Goal: Task Accomplishment & Management: Manage account settings

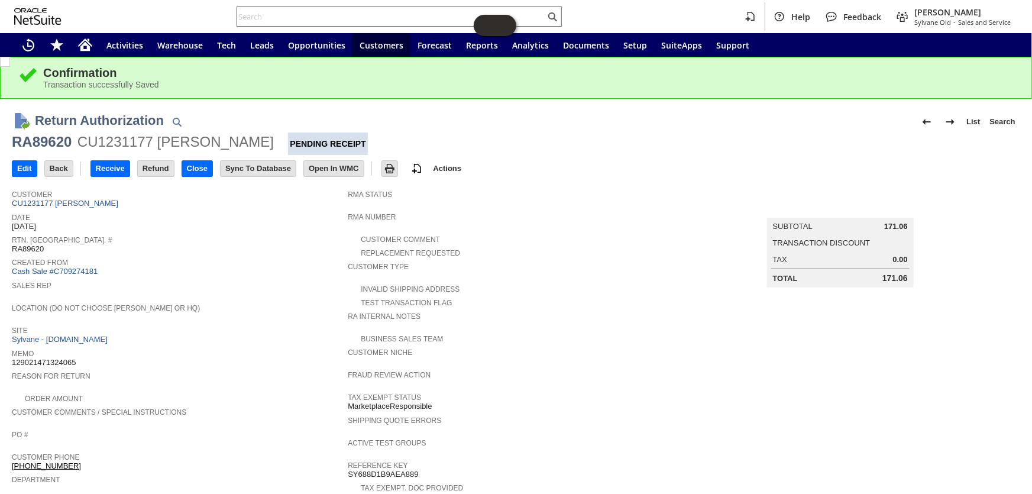
click at [348, 17] on input "text" at bounding box center [391, 16] width 308 height 14
paste input "S1346845"
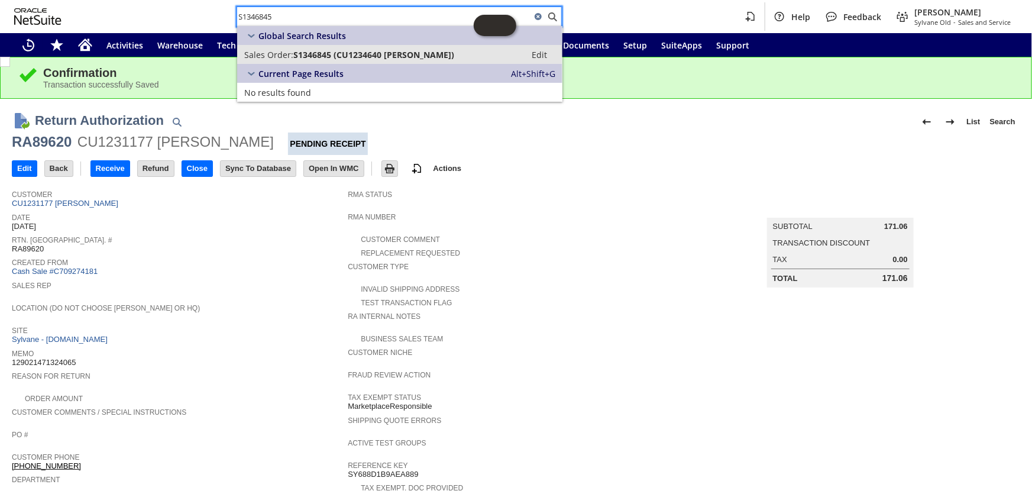
type input "S1346845"
click at [327, 57] on span "S1346845 (CU1234640 Mark Deno)" at bounding box center [373, 54] width 161 height 11
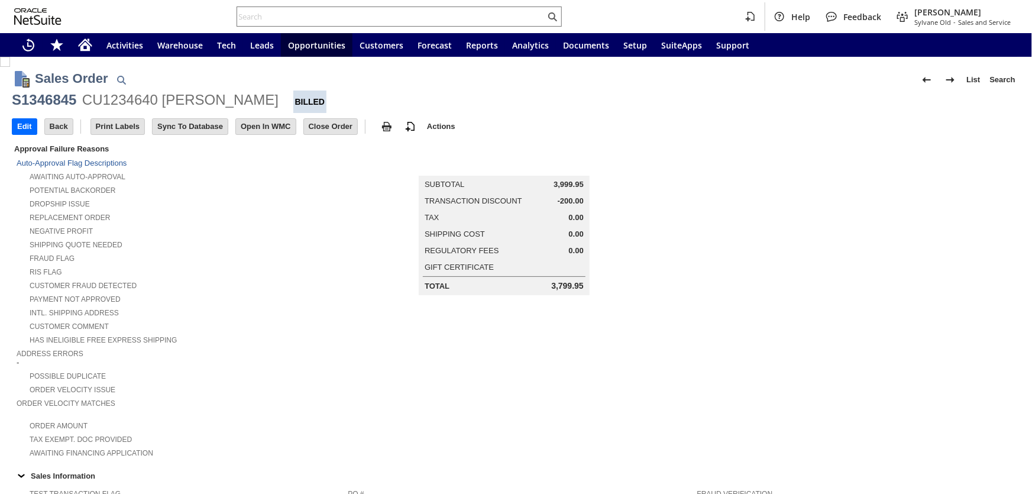
scroll to position [183, 0]
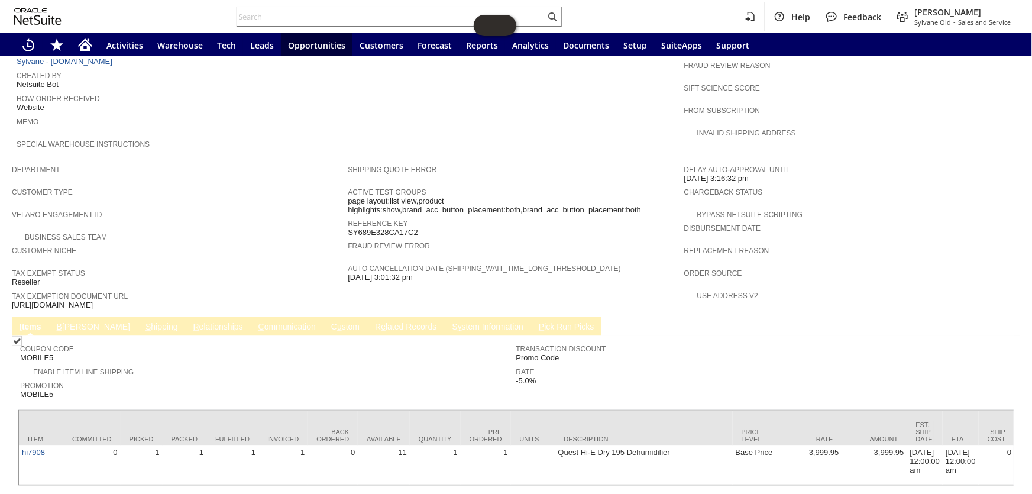
click at [60, 322] on span "B" at bounding box center [59, 326] width 5 height 9
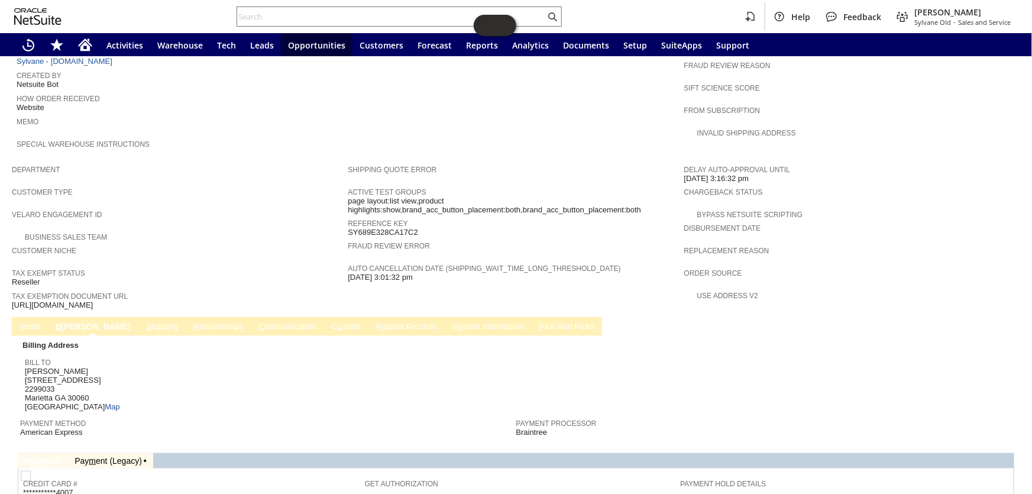
click at [143, 322] on link "S hipping" at bounding box center [162, 327] width 38 height 11
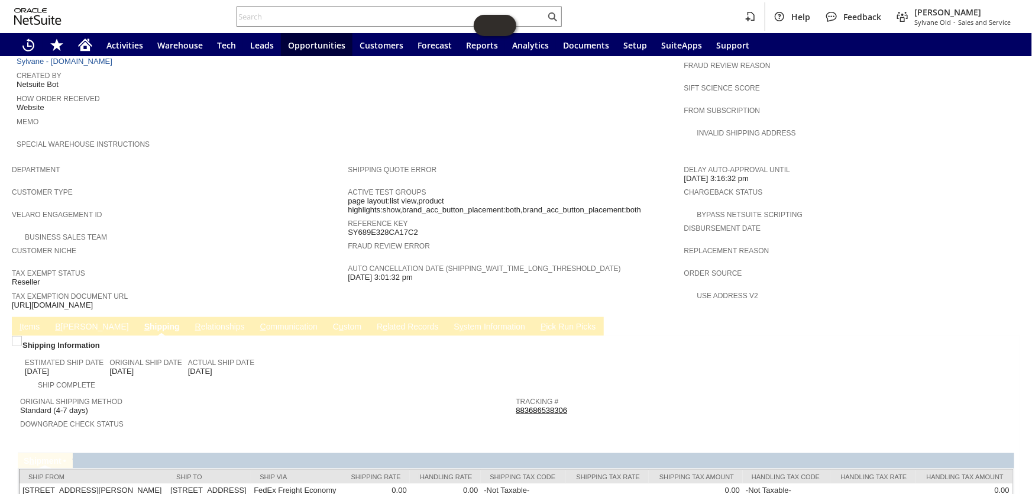
click at [61, 322] on link "B illing" at bounding box center [91, 327] width 79 height 11
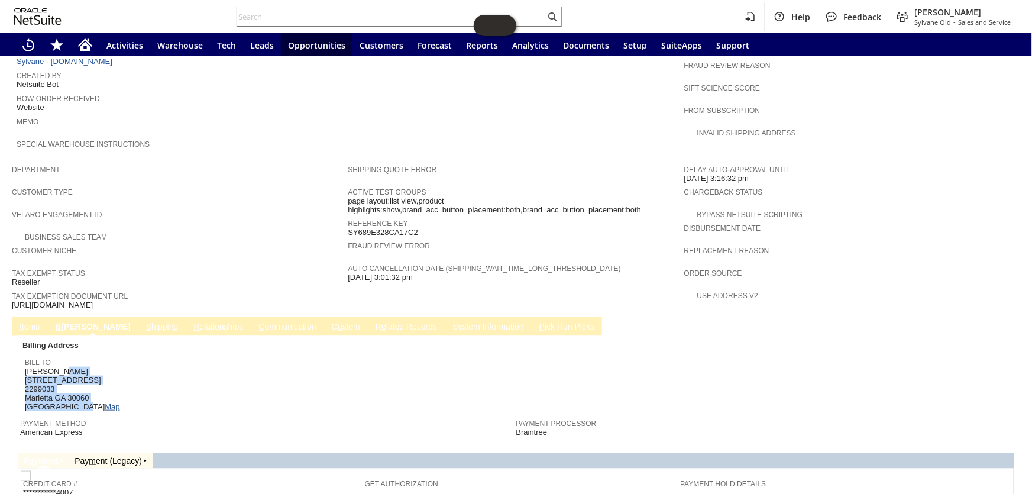
drag, startPoint x: 24, startPoint y: 330, endPoint x: 73, endPoint y: 361, distance: 57.7
click at [73, 367] on span "Mark Deno 1010 Roswell St NE 2299033 Marietta GA 30060 United States Map" at bounding box center [72, 389] width 95 height 45
drag, startPoint x: 64, startPoint y: 348, endPoint x: 120, endPoint y: 362, distance: 57.2
click at [79, 367] on span "Mark Deno 1010 Roswell St NE 2299033 Marietta GA 30060 United States Map" at bounding box center [72, 389] width 95 height 45
drag, startPoint x: 71, startPoint y: 362, endPoint x: 26, endPoint y: 334, distance: 52.8
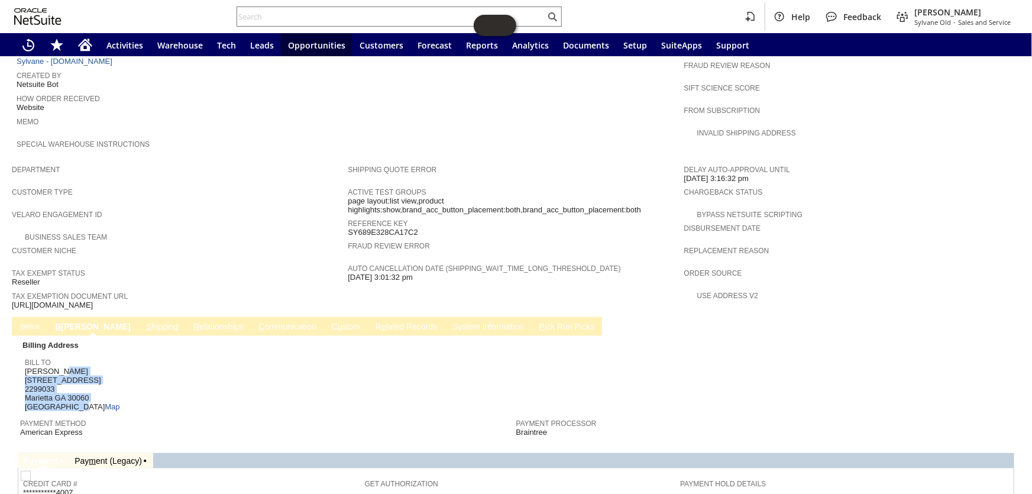
click at [26, 367] on span "Mark Deno 1010 Roswell St NE 2299033 Marietta GA 30060 United States Map" at bounding box center [72, 389] width 95 height 45
copy span "Mark Deno 1010 Roswell St NE 2299033 Marietta GA 30060 United States"
click at [86, 48] on icon "Home" at bounding box center [84, 46] width 9 height 9
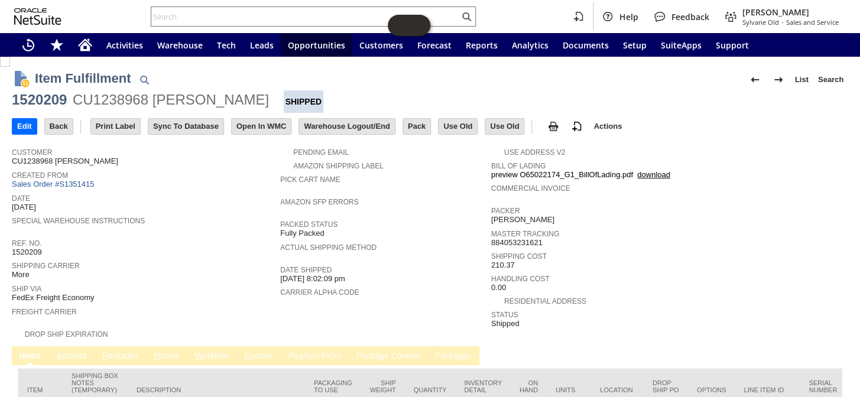
scroll to position [88, 0]
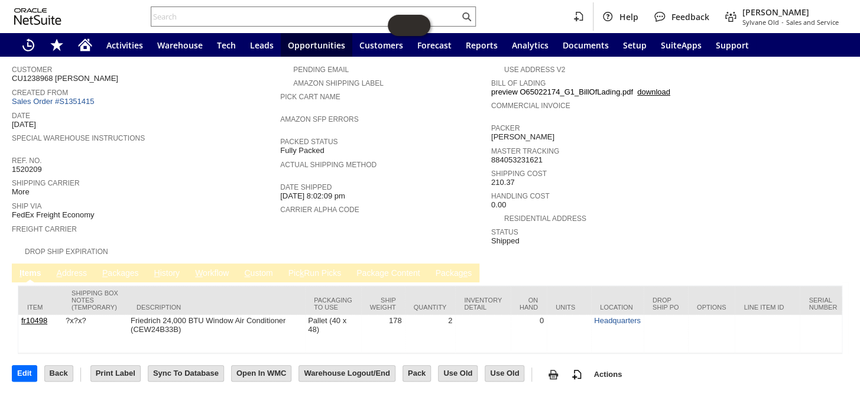
click at [119, 268] on link "P ackages" at bounding box center [120, 273] width 43 height 11
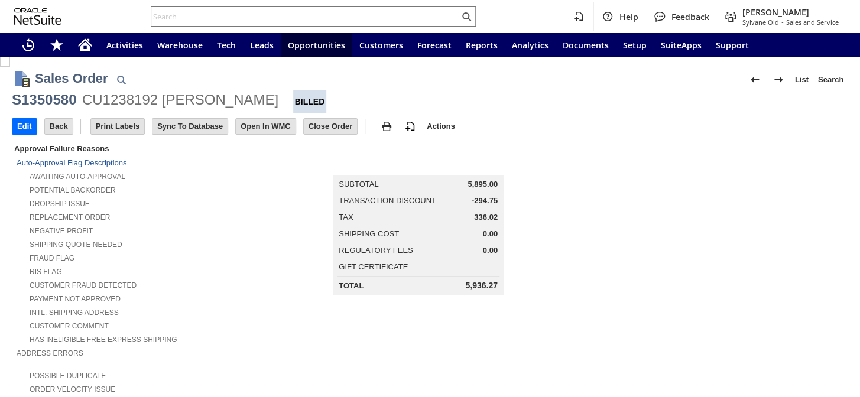
scroll to position [642, 0]
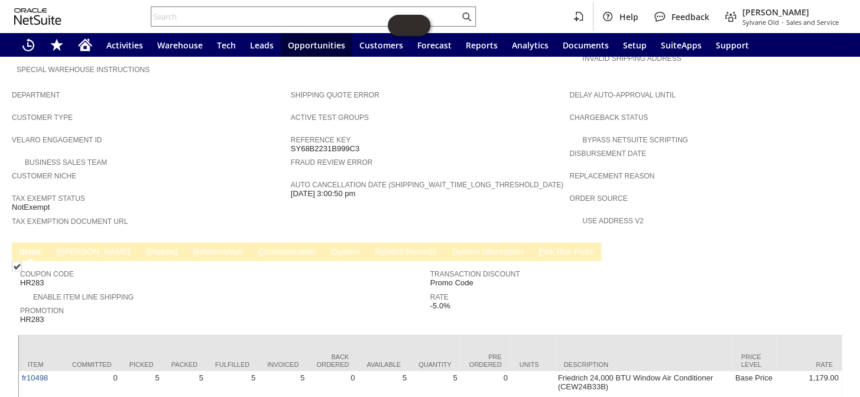
click at [142, 247] on link "S hipping" at bounding box center [161, 252] width 38 height 11
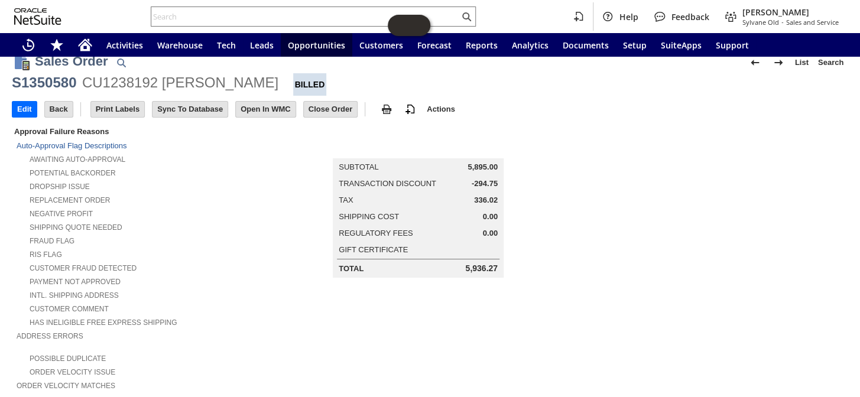
scroll to position [0, 0]
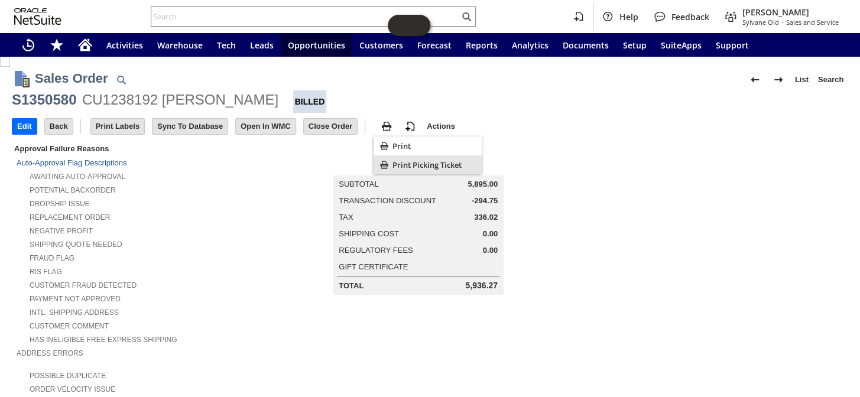
click at [396, 167] on span "Print Picking Ticket" at bounding box center [435, 165] width 85 height 11
click at [397, 141] on span "Print" at bounding box center [435, 146] width 85 height 11
click at [388, 161] on icon "Print Picking Ticket" at bounding box center [384, 165] width 12 height 12
click at [254, 17] on input "text" at bounding box center [305, 16] width 308 height 14
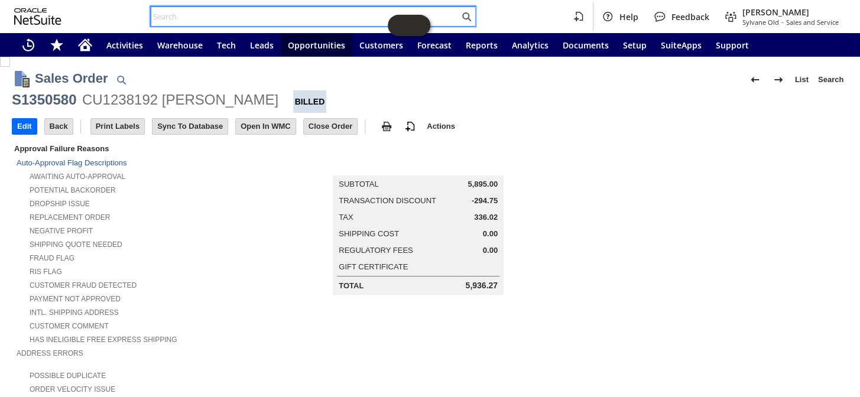
paste input "CR10038"
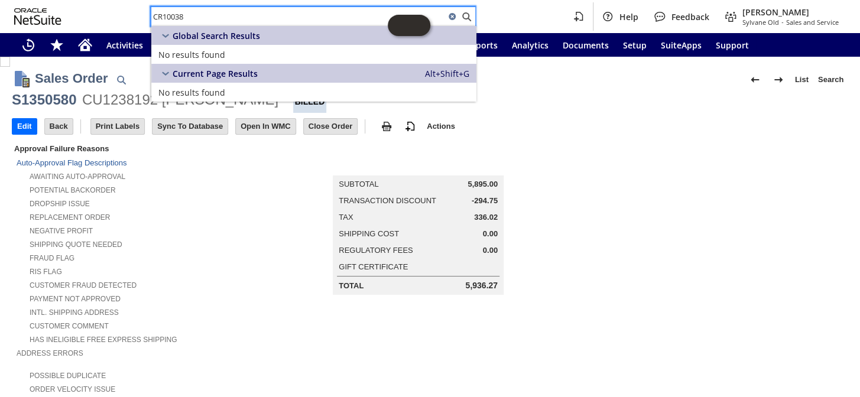
type input "CR10038"
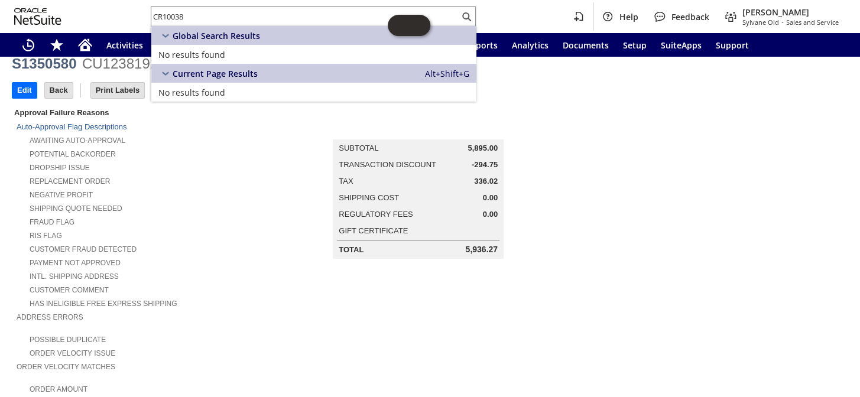
scroll to position [53, 0]
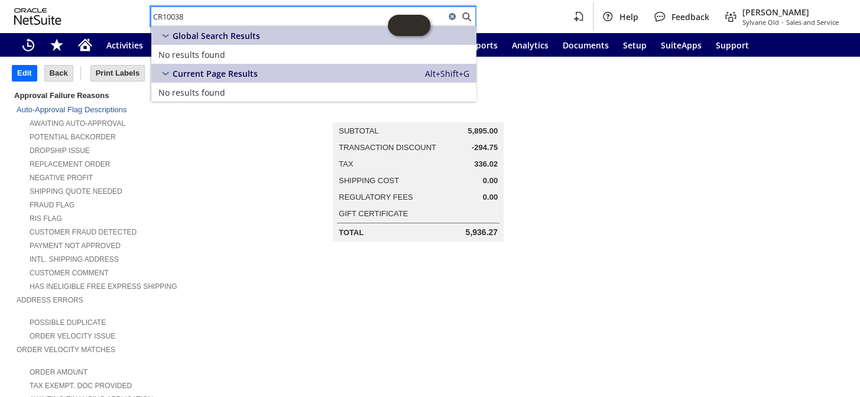
drag, startPoint x: 225, startPoint y: 15, endPoint x: 129, endPoint y: 3, distance: 96.5
click at [129, 4] on div "CR10038 Help Feedback Coby Miller Sylvane Old - Sales and Service" at bounding box center [430, 16] width 860 height 33
type input "da1478"
drag, startPoint x: 189, startPoint y: 10, endPoint x: 106, endPoint y: 4, distance: 82.4
click at [106, 4] on div "da1478 Help Feedback Coby Miller Sylvane Old - Sales and Service" at bounding box center [430, 16] width 860 height 33
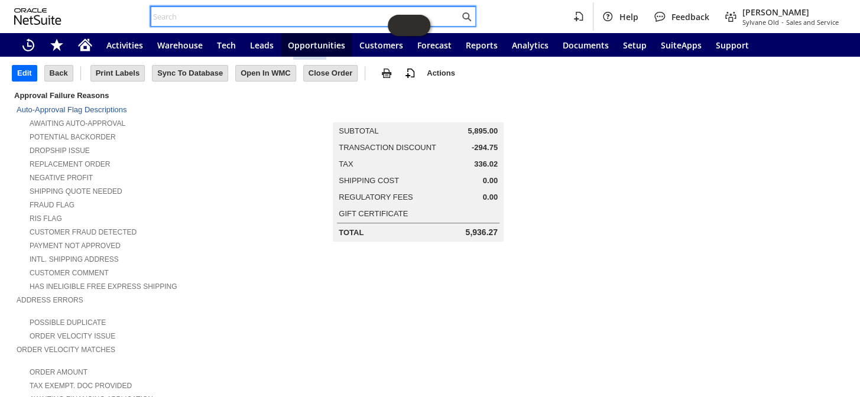
paste input "13-2153922-2481859"
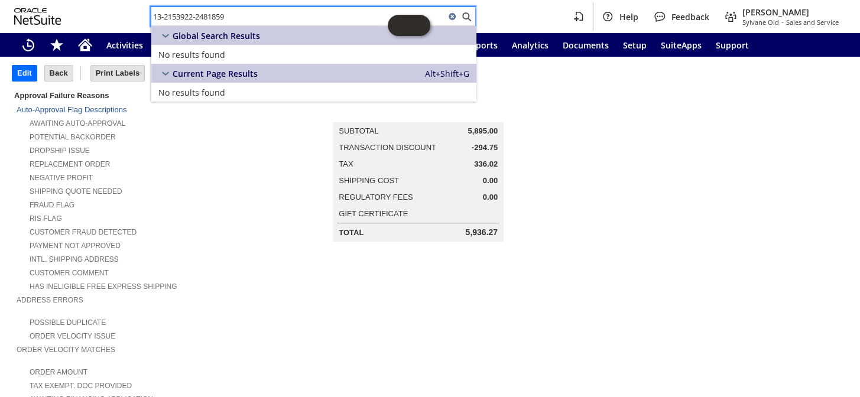
click at [154, 14] on input "13-2153922-2481859" at bounding box center [298, 16] width 294 height 14
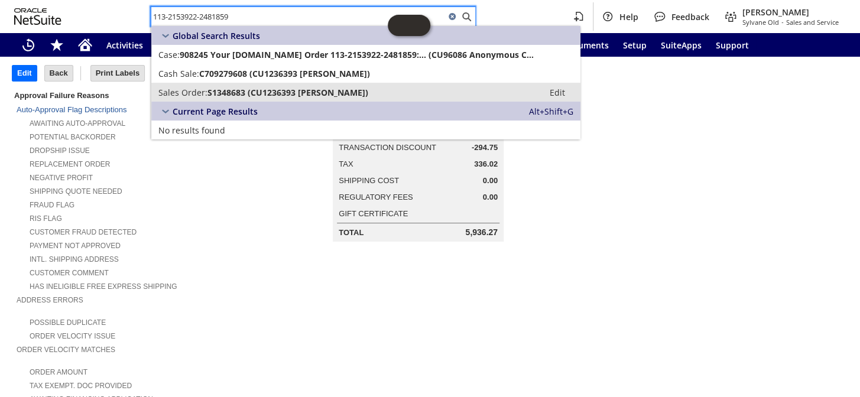
type input "113-2153922-2481859"
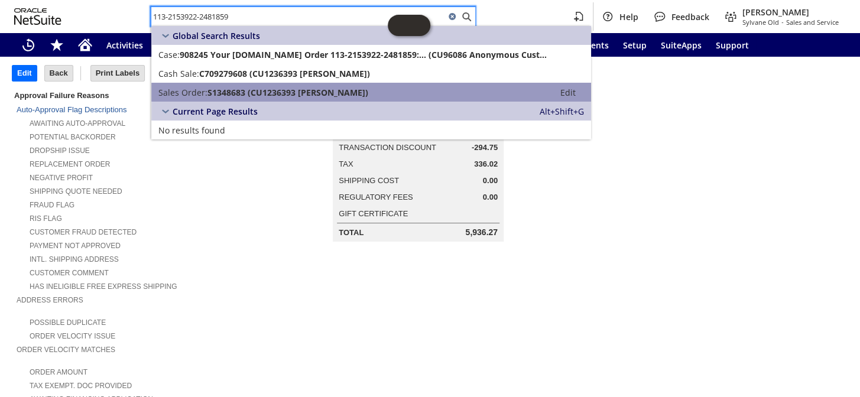
click at [242, 91] on span "S1348683 (CU1236393 Luis A Colon)" at bounding box center [288, 92] width 161 height 11
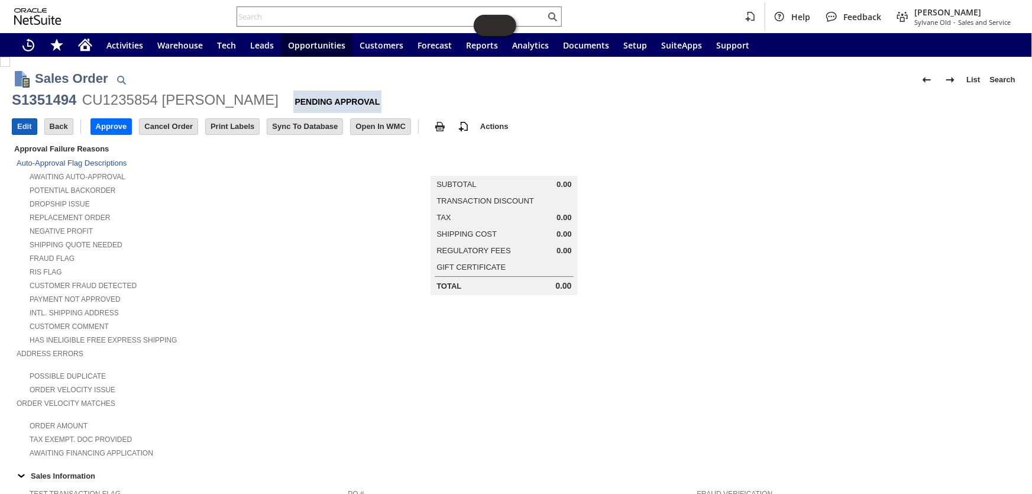
click at [18, 124] on input "Edit" at bounding box center [24, 126] width 24 height 15
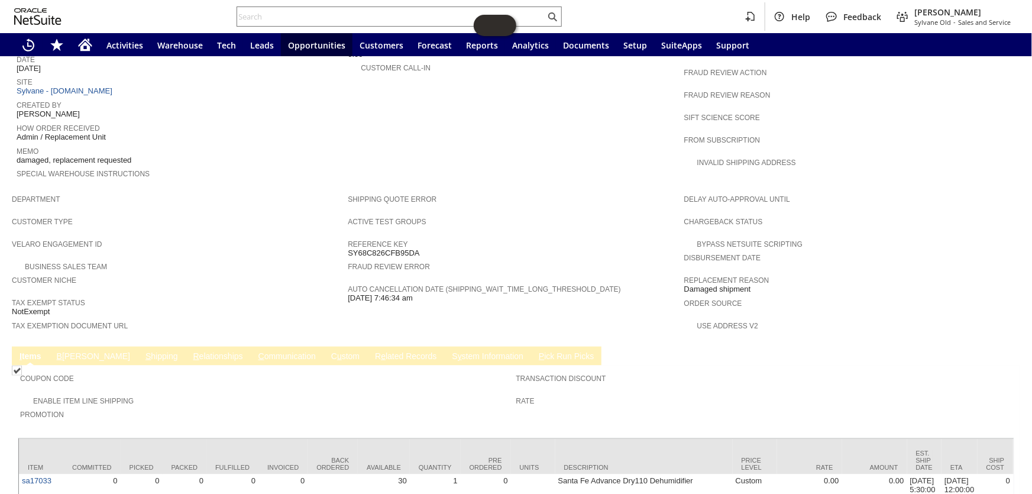
scroll to position [568, 0]
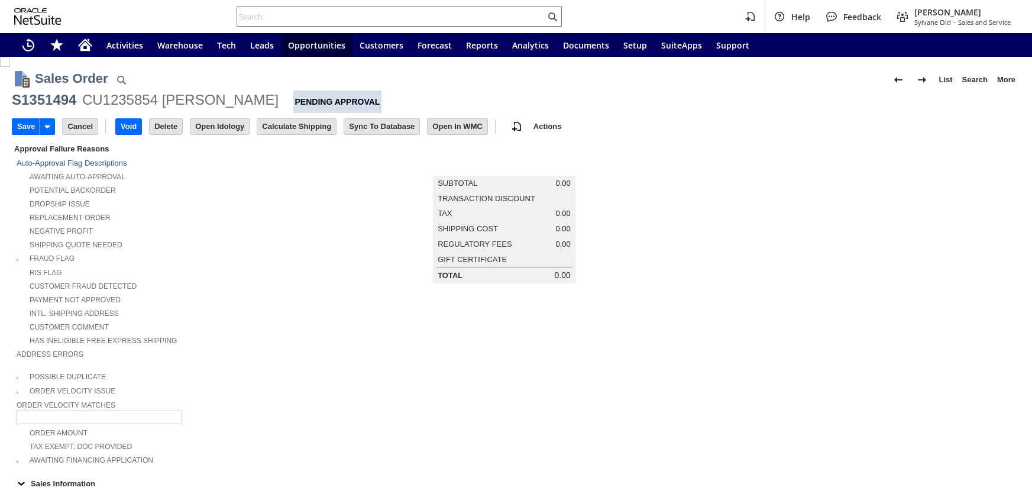
type input "Add"
type input "Copy Previous"
type input "Intelligent Recommendations ⁰"
click at [293, 124] on input "Calculate Shipping" at bounding box center [296, 126] width 79 height 15
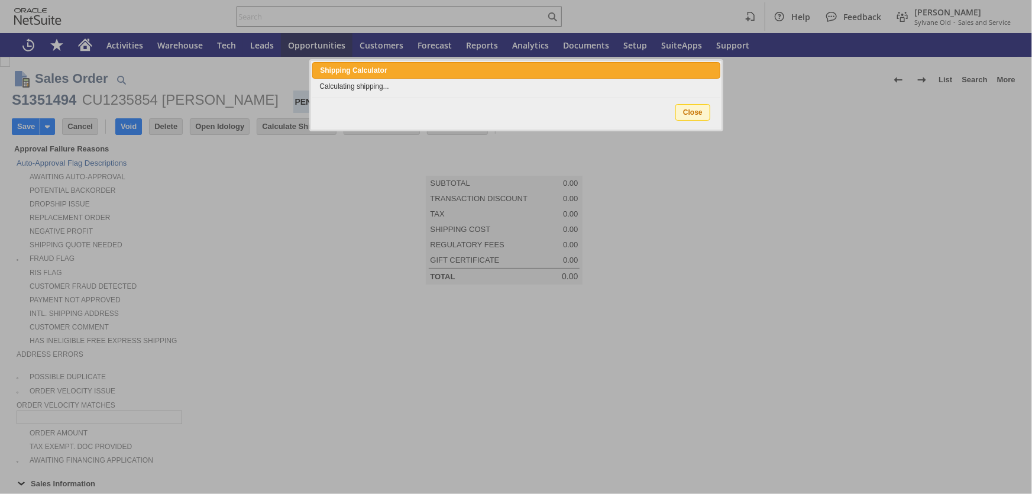
drag, startPoint x: 293, startPoint y: 124, endPoint x: 283, endPoint y: 115, distance: 13.4
click at [284, 123] on div at bounding box center [516, 247] width 1032 height 494
type input "Add"
type input "Copy Previous"
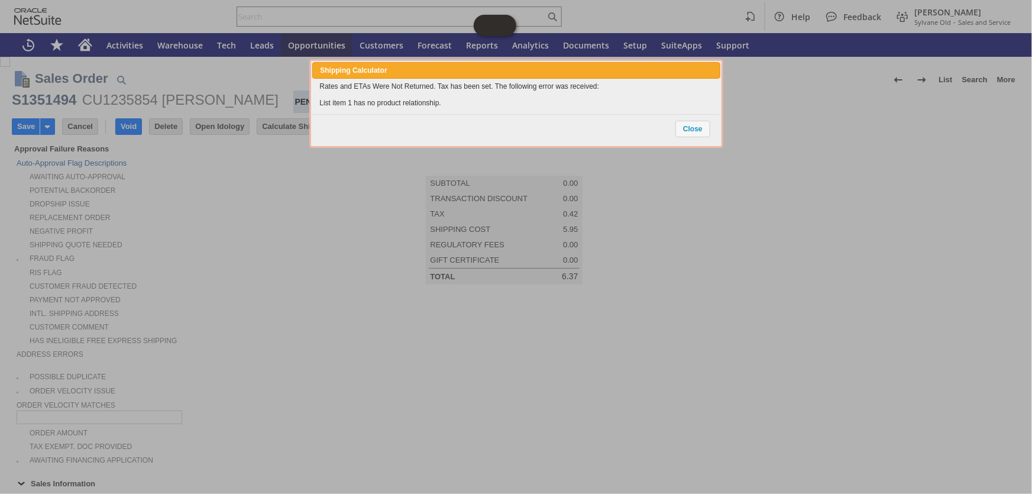
scroll to position [815, 0]
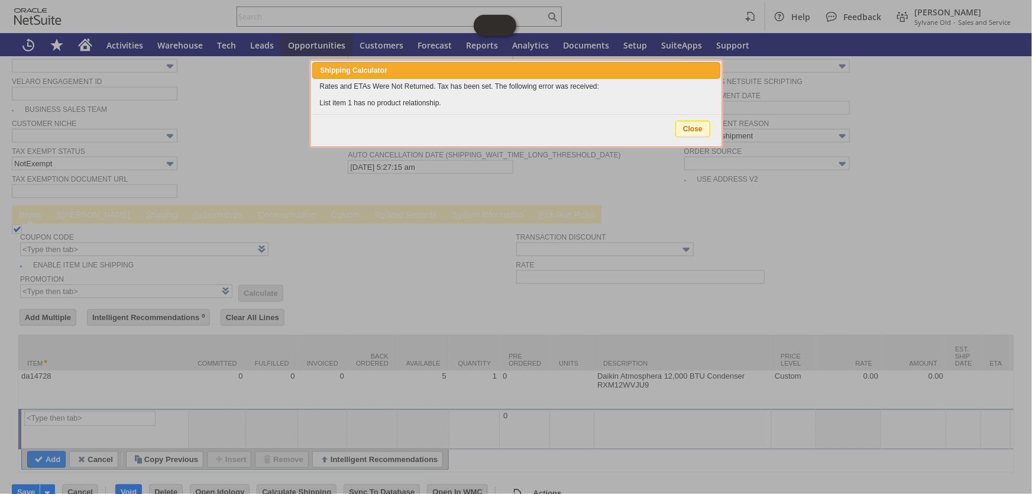
click at [686, 125] on span "Close" at bounding box center [693, 128] width 34 height 15
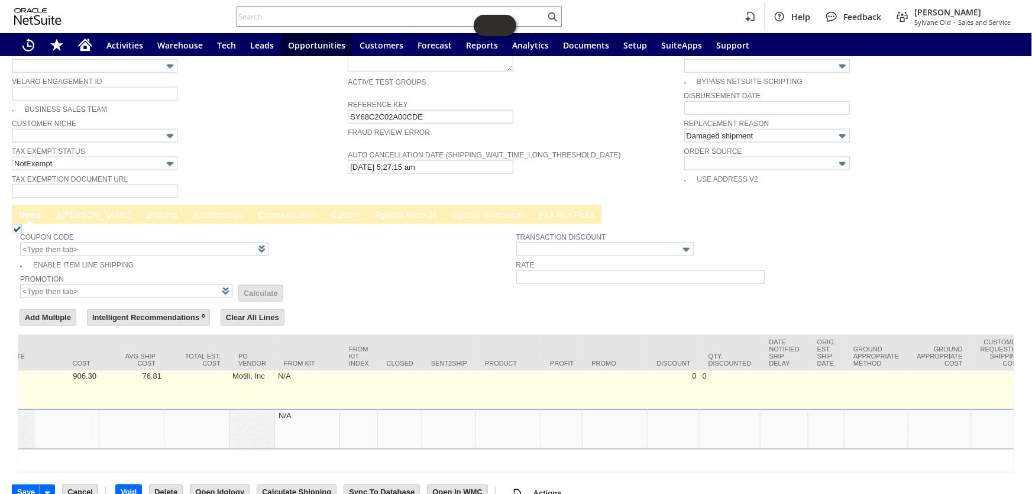
scroll to position [0, 1276]
click at [537, 371] on td at bounding box center [516, 390] width 65 height 38
type input "OK"
type input "Make Copy"
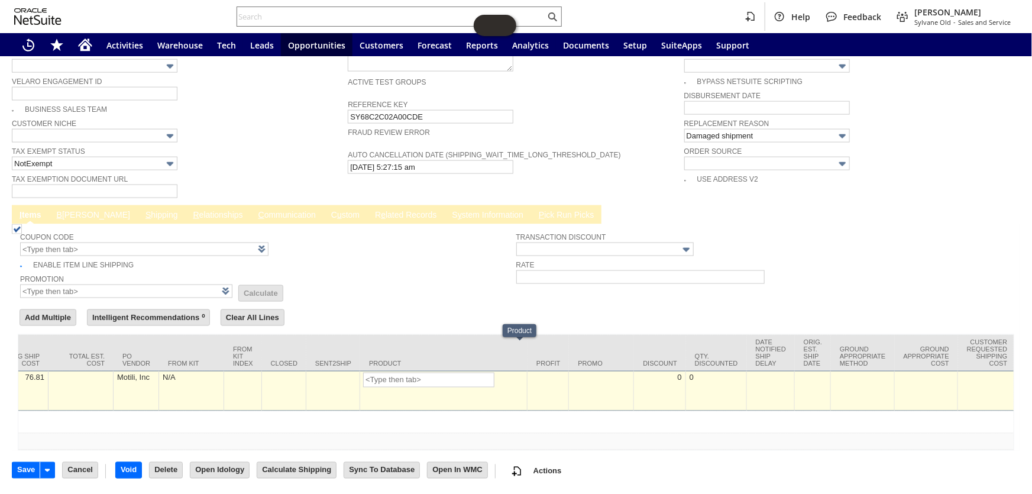
scroll to position [793, 0]
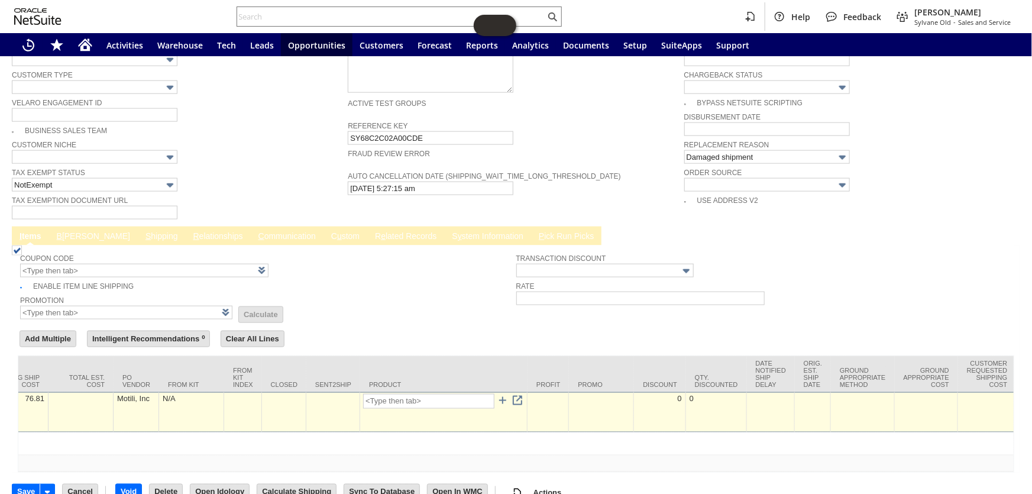
click at [480, 394] on span at bounding box center [480, 394] width 0 height 0
click at [430, 392] on td at bounding box center [444, 412] width 168 height 40
click at [403, 394] on input "text" at bounding box center [428, 401] width 131 height 15
click at [480, 394] on span at bounding box center [480, 394] width 0 height 0
type input "d"
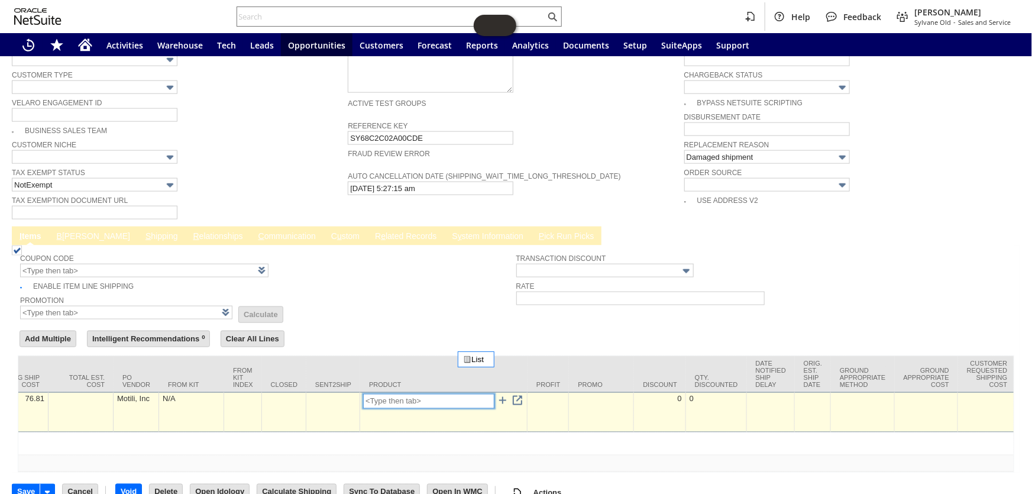
click at [480, 394] on span at bounding box center [480, 394] width 0 height 0
click at [481, 395] on span at bounding box center [481, 395] width 0 height 0
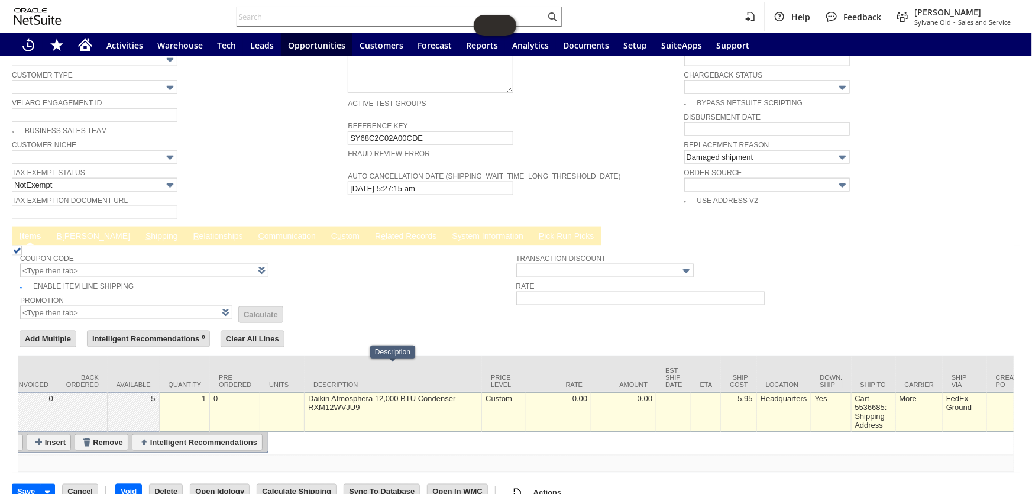
scroll to position [0, 1194]
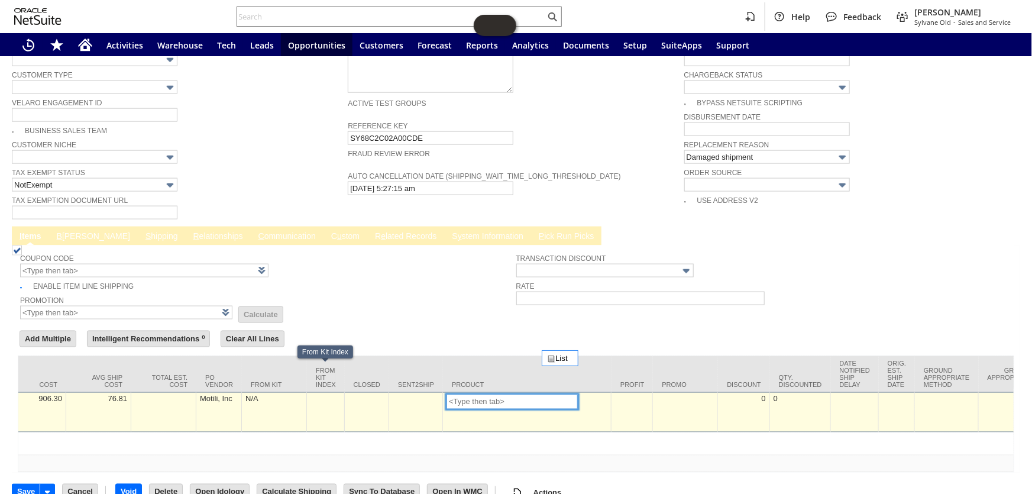
drag, startPoint x: 315, startPoint y: 370, endPoint x: 326, endPoint y: 371, distance: 11.2
click at [326, 392] on tr "da14728 0 0 0 5 1 0 Daikin Atmosphera 12,000 BTU Condenser RXM12WVJU9 Custom 0.…" at bounding box center [431, 412] width 3213 height 40
click at [503, 392] on td "List" at bounding box center [526, 412] width 167 height 40
type input "D"
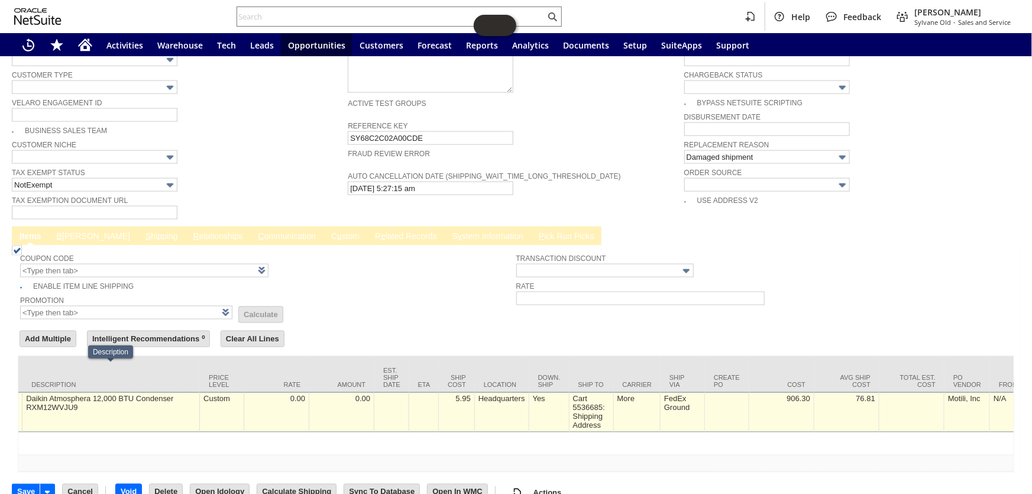
scroll to position [0, 1193]
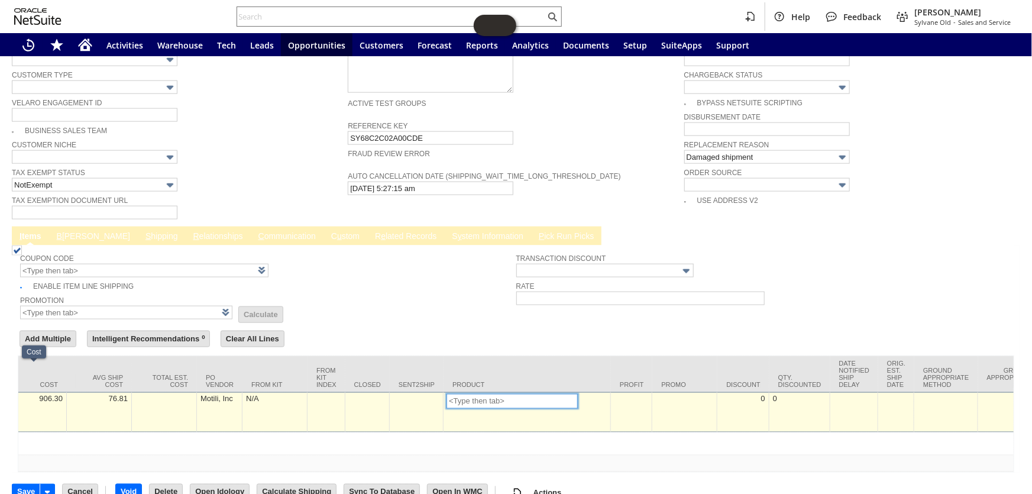
drag, startPoint x: 95, startPoint y: 384, endPoint x: 72, endPoint y: 378, distance: 23.4
click at [53, 392] on tr "da14728 0 0 0 5 1 0 Daikin Atmosphera 12,000 BTU Condenser RXM12WVJU9 Custom 0.…" at bounding box center [430, 412] width 3211 height 40
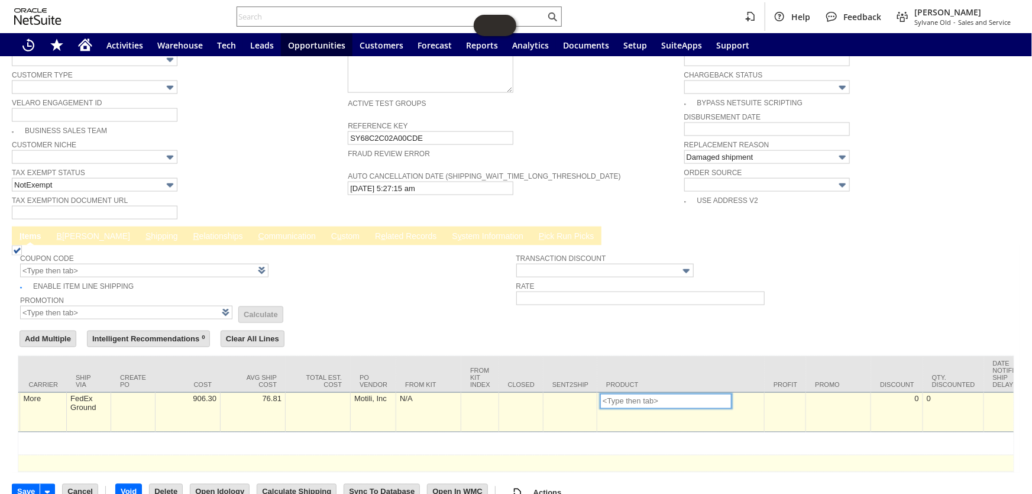
scroll to position [0, 1094]
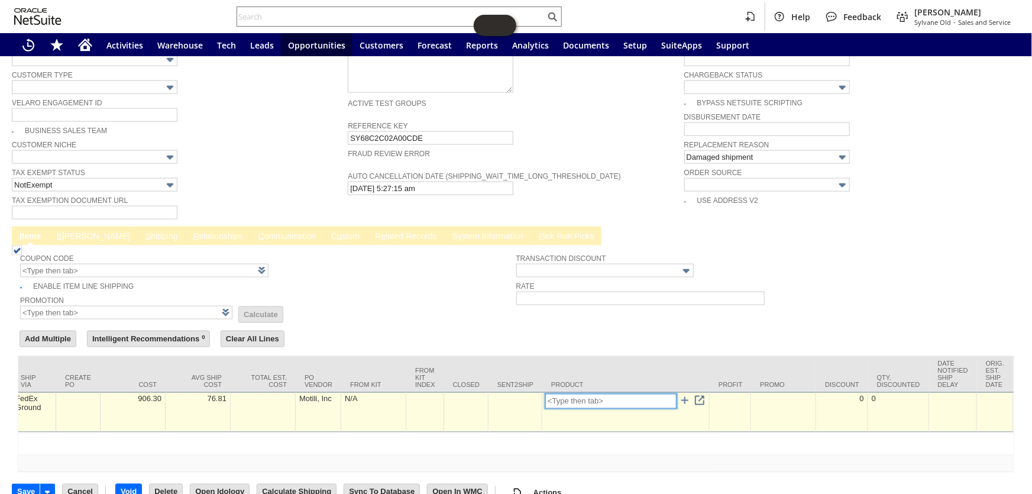
click at [577, 394] on input "text" at bounding box center [610, 401] width 131 height 15
type input "R"
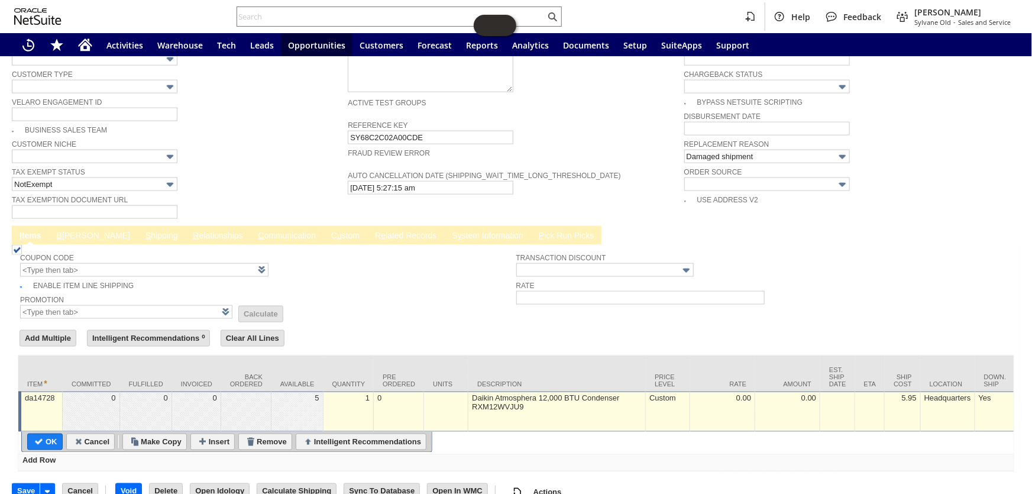
scroll to position [0, 1193]
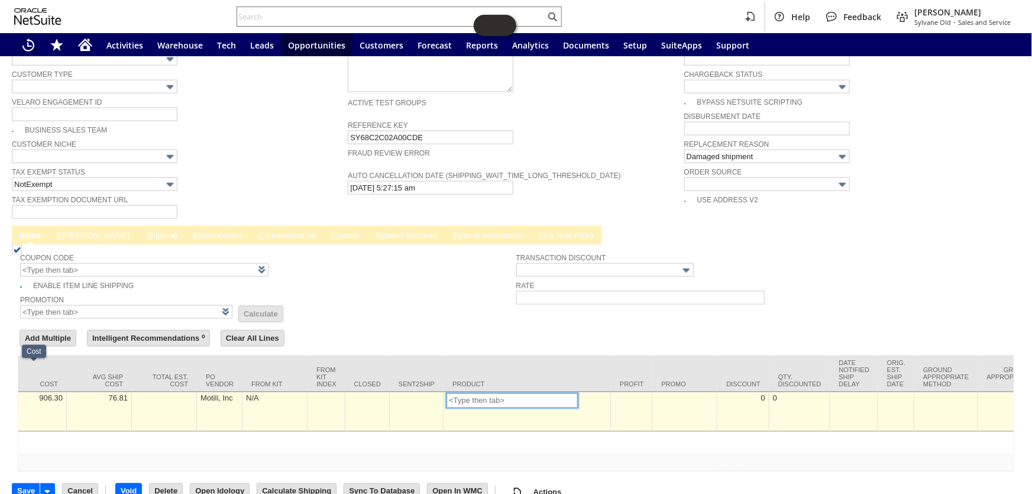
drag, startPoint x: 56, startPoint y: 372, endPoint x: 22, endPoint y: 367, distance: 34.0
click at [22, 391] on tr "da14728 0 0 0 5 1 0 Daikin Atmosphera 12,000 BTU Condenser RXM12WVJU9 Custom 0.…" at bounding box center [430, 411] width 3211 height 40
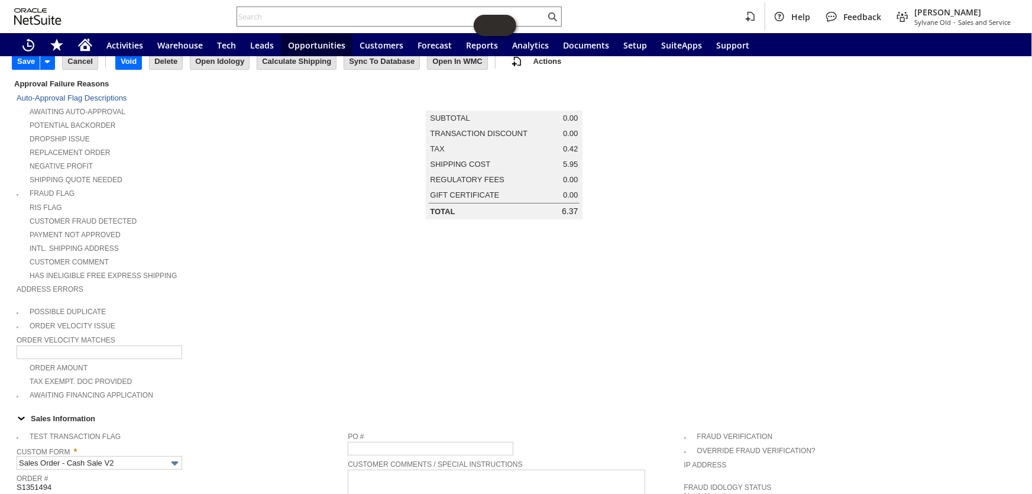
scroll to position [0, 0]
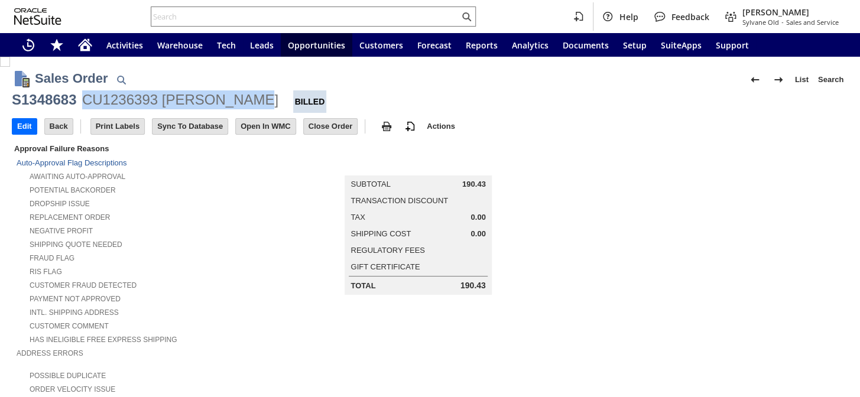
drag, startPoint x: 186, startPoint y: 95, endPoint x: 84, endPoint y: 92, distance: 102.3
click at [84, 92] on div "CU1236393 [PERSON_NAME]" at bounding box center [180, 99] width 196 height 19
copy div "CU1236393 [PERSON_NAME]"
click at [232, 12] on input "text" at bounding box center [305, 16] width 308 height 14
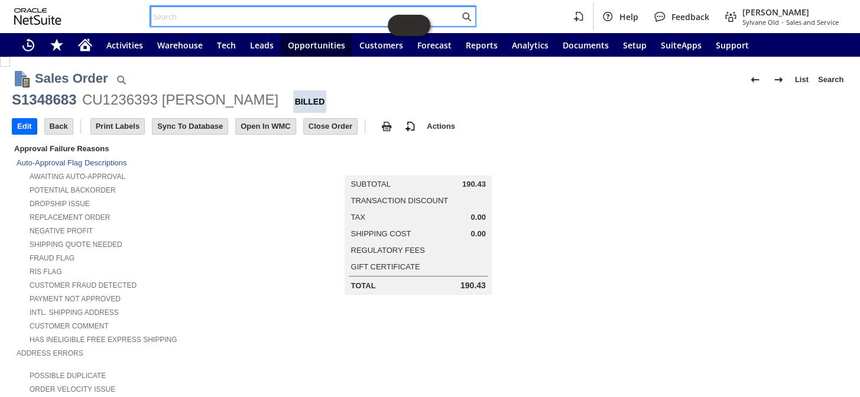
paste input "2991"
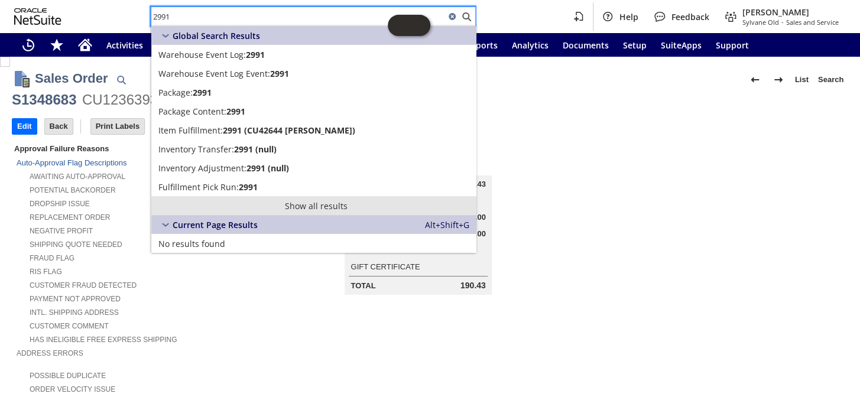
type input "2991"
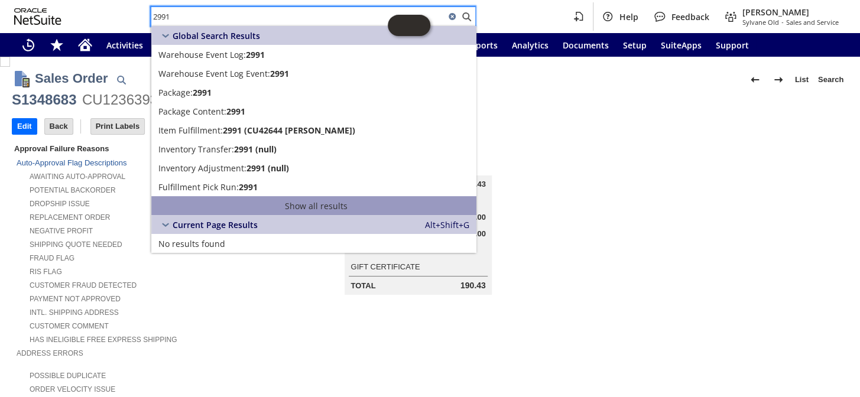
click at [300, 200] on link "Show all results" at bounding box center [313, 205] width 325 height 19
